Goal: Information Seeking & Learning: Learn about a topic

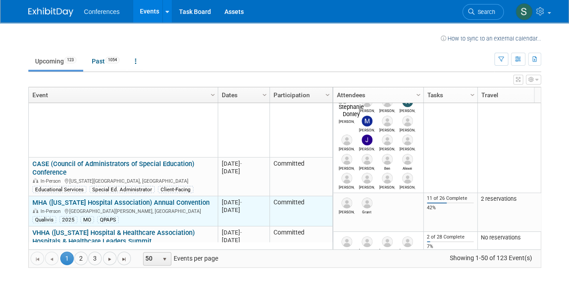
click at [116, 198] on link "MHA ([US_STATE] Hospital Association) Annual Convention" at bounding box center [120, 202] width 177 height 8
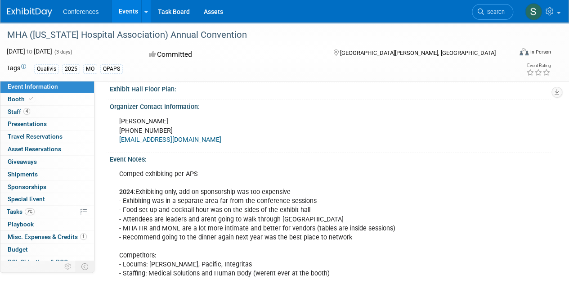
scroll to position [315, 0]
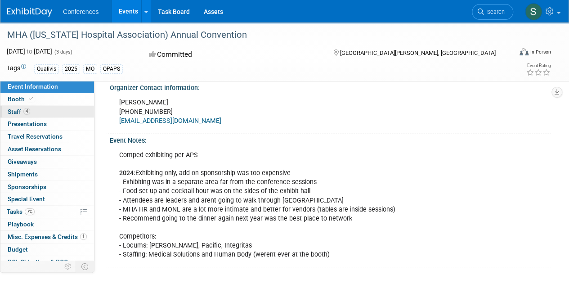
click at [13, 110] on span "Staff 4" at bounding box center [19, 111] width 23 height 7
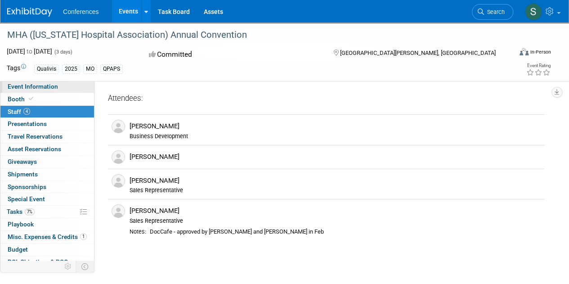
click at [23, 90] on span "Event Information" at bounding box center [33, 86] width 50 height 7
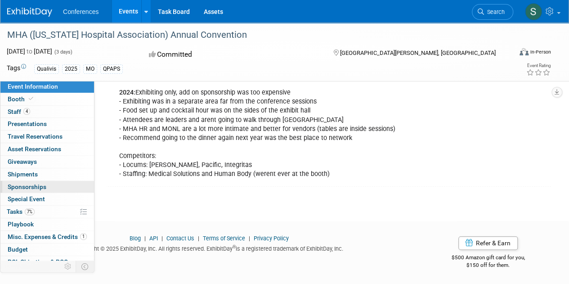
scroll to position [30, 0]
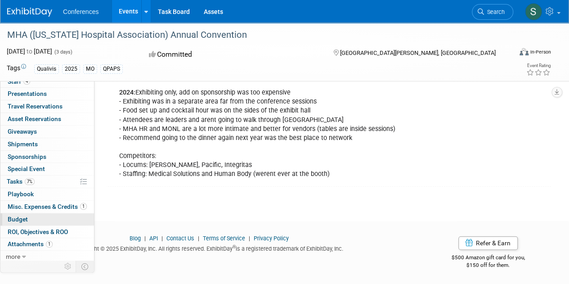
click at [21, 217] on span "Budget" at bounding box center [18, 219] width 20 height 7
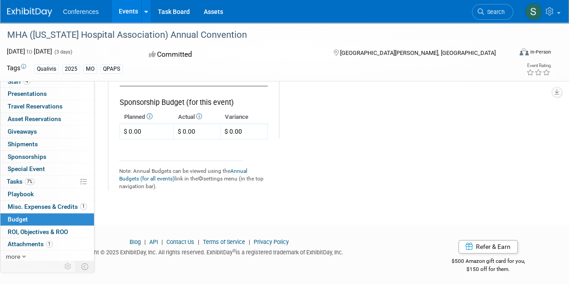
scroll to position [584, 0]
click at [25, 203] on span "Misc. Expenses & Credits 1" at bounding box center [47, 206] width 79 height 7
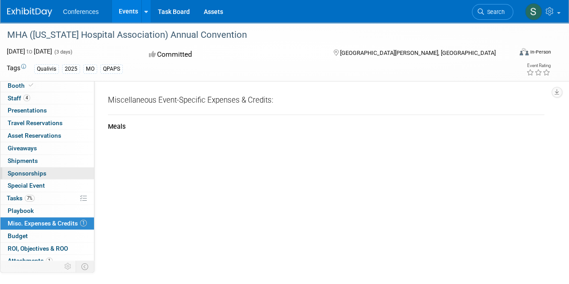
scroll to position [0, 0]
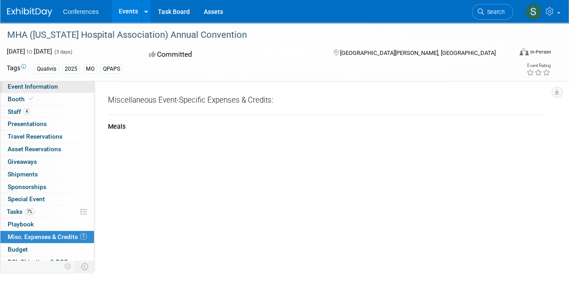
click at [29, 89] on span "Event Information" at bounding box center [33, 86] width 50 height 7
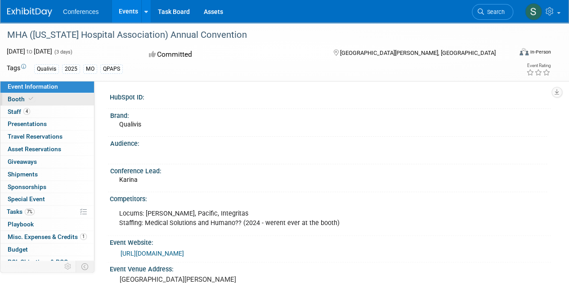
click at [24, 100] on span "Booth" at bounding box center [21, 98] width 27 height 7
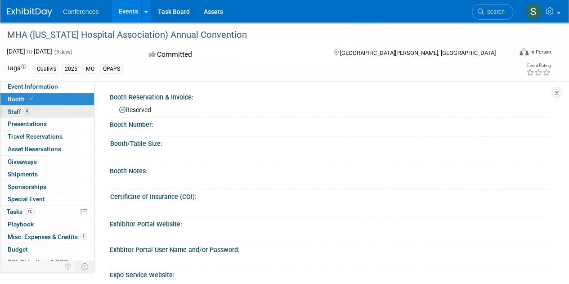
click at [17, 113] on span "Staff 4" at bounding box center [19, 111] width 23 height 7
